Goal: Task Accomplishment & Management: Use online tool/utility

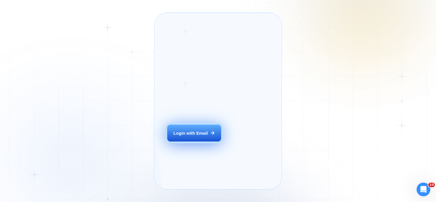
click at [184, 136] on div "Login with Email" at bounding box center [190, 133] width 35 height 6
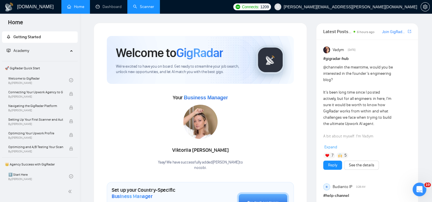
click at [144, 8] on link "Scanner" at bounding box center [143, 6] width 21 height 5
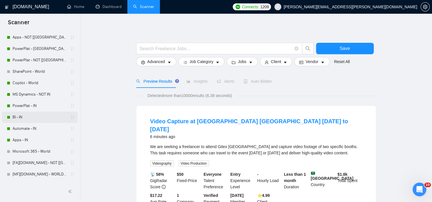
scroll to position [86, 0]
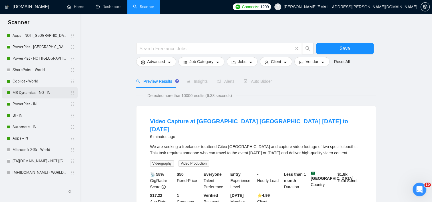
click at [42, 91] on link "MS Dynamics - NOT IN" at bounding box center [40, 92] width 54 height 11
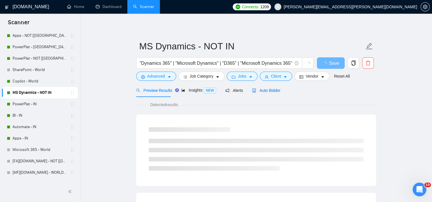
click at [276, 89] on span "Auto Bidder" at bounding box center [266, 90] width 28 height 5
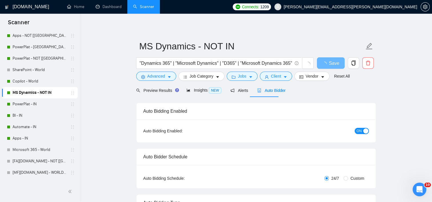
click at [355, 130] on button "ON" at bounding box center [361, 131] width 14 height 6
click at [325, 62] on span "Save" at bounding box center [330, 63] width 10 height 7
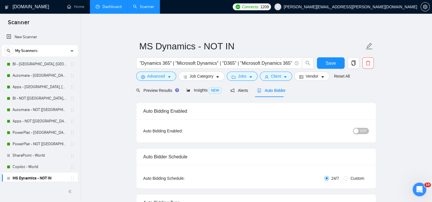
click at [107, 9] on link "Dashboard" at bounding box center [109, 6] width 26 height 5
